Goal: Transaction & Acquisition: Purchase product/service

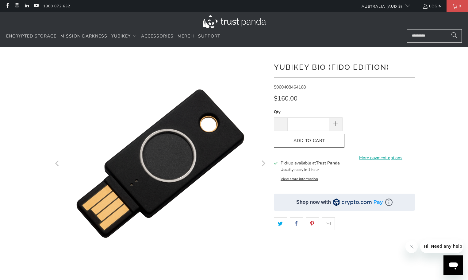
click at [266, 163] on icon "Next" at bounding box center [264, 163] width 4 height 6
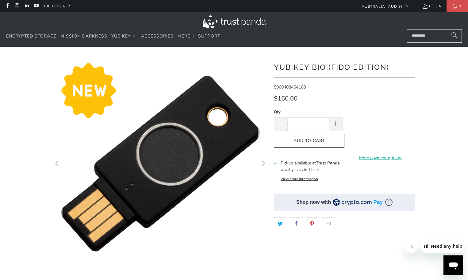
click at [264, 163] on icon "Next" at bounding box center [263, 163] width 6 height 129
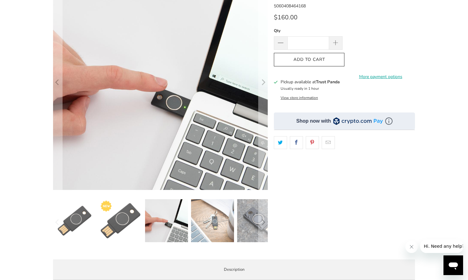
scroll to position [92, 0]
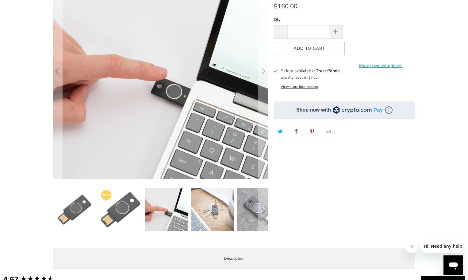
click at [253, 213] on img at bounding box center [258, 209] width 43 height 43
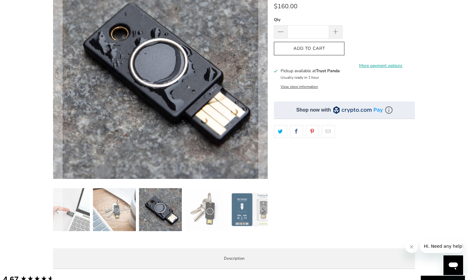
click at [257, 208] on img at bounding box center [252, 209] width 43 height 43
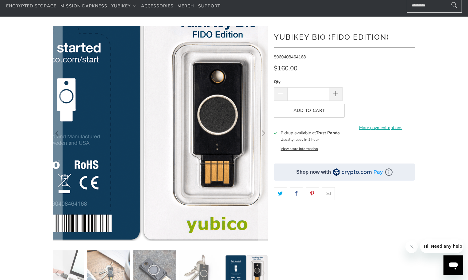
scroll to position [0, 0]
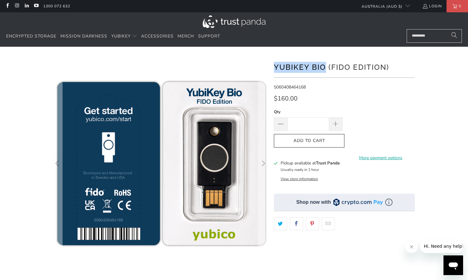
drag, startPoint x: 276, startPoint y: 66, endPoint x: 324, endPoint y: 67, distance: 48.8
click at [324, 67] on h1 "YubiKey Bio (FIDO Edition)" at bounding box center [344, 66] width 141 height 12
copy h1 "YubiKey Bio"
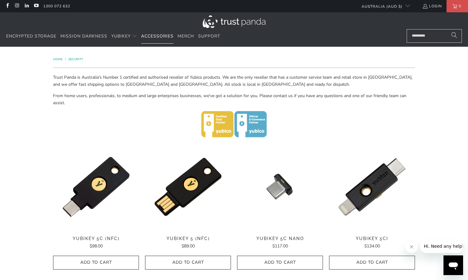
click at [158, 35] on span "Accessories" at bounding box center [157, 36] width 33 height 6
